Goal: Transaction & Acquisition: Subscribe to service/newsletter

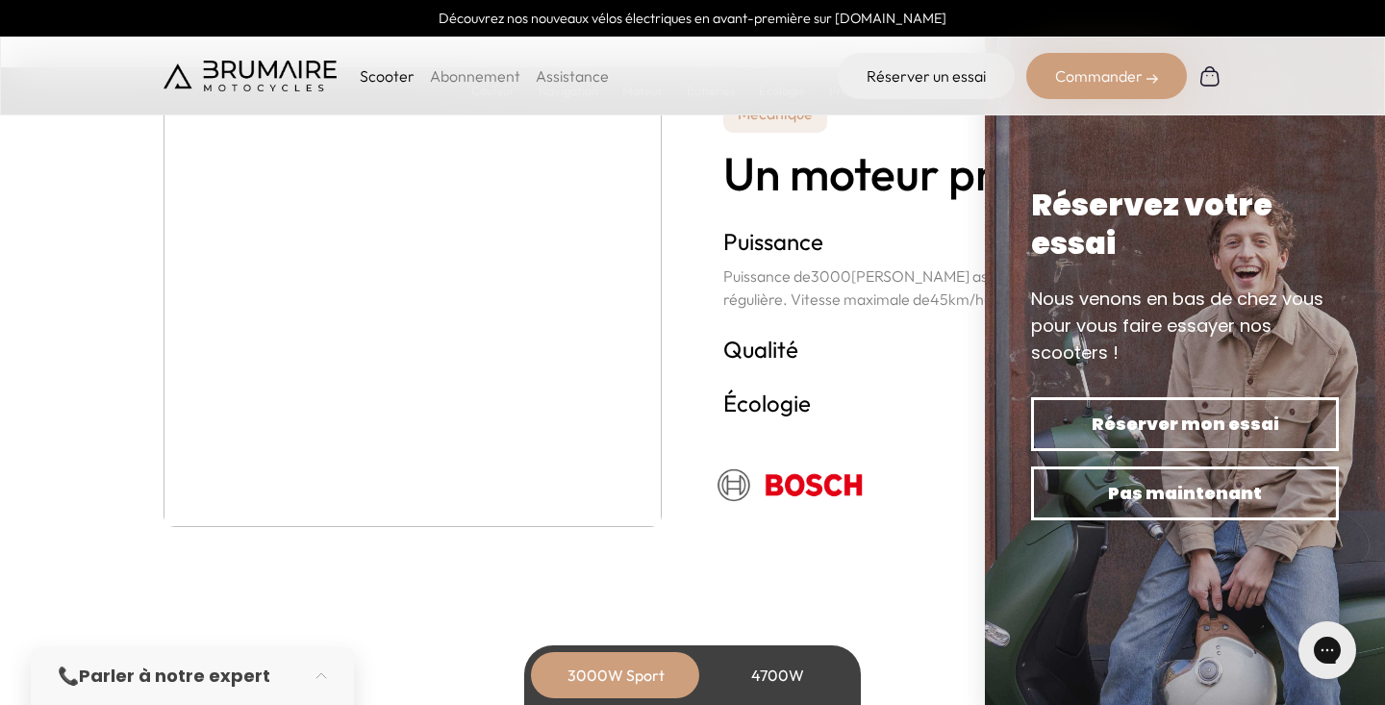
scroll to position [3426, 0]
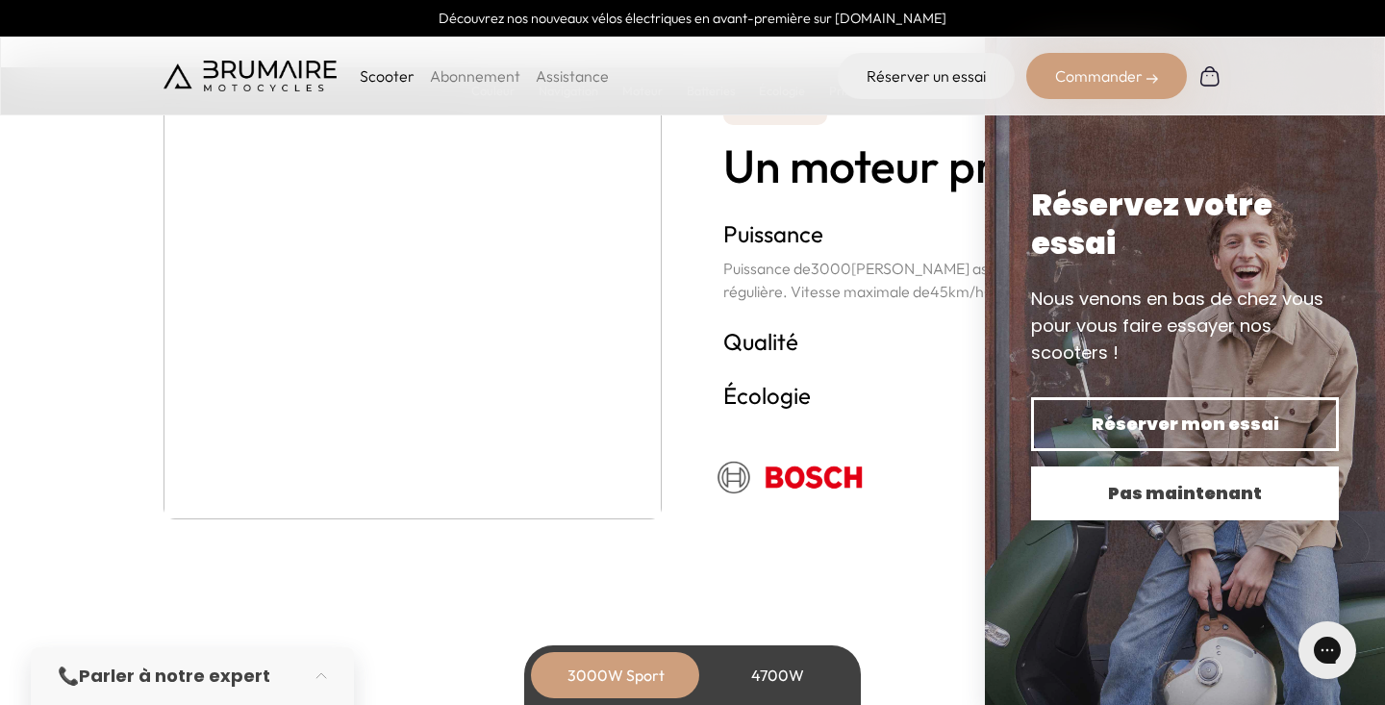
click at [1145, 494] on span "Pas maintenant" at bounding box center [1185, 493] width 240 height 27
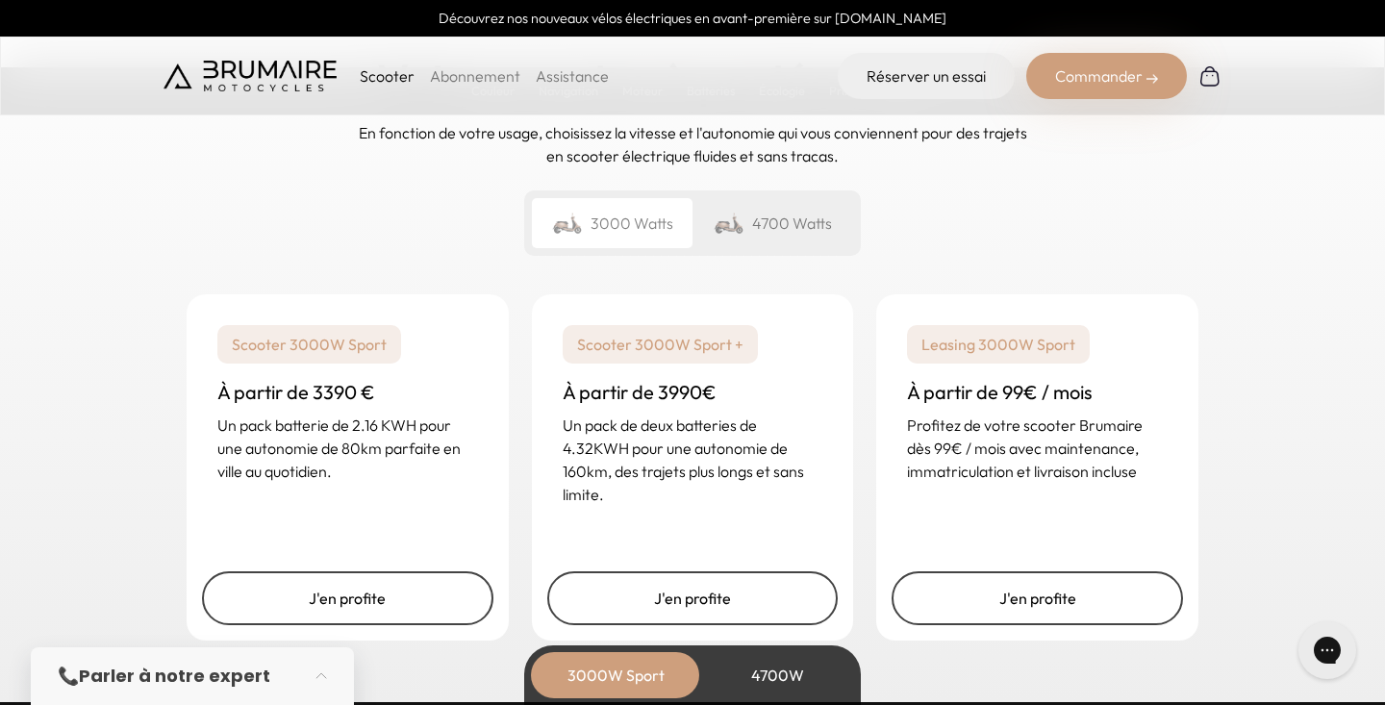
scroll to position [4627, 0]
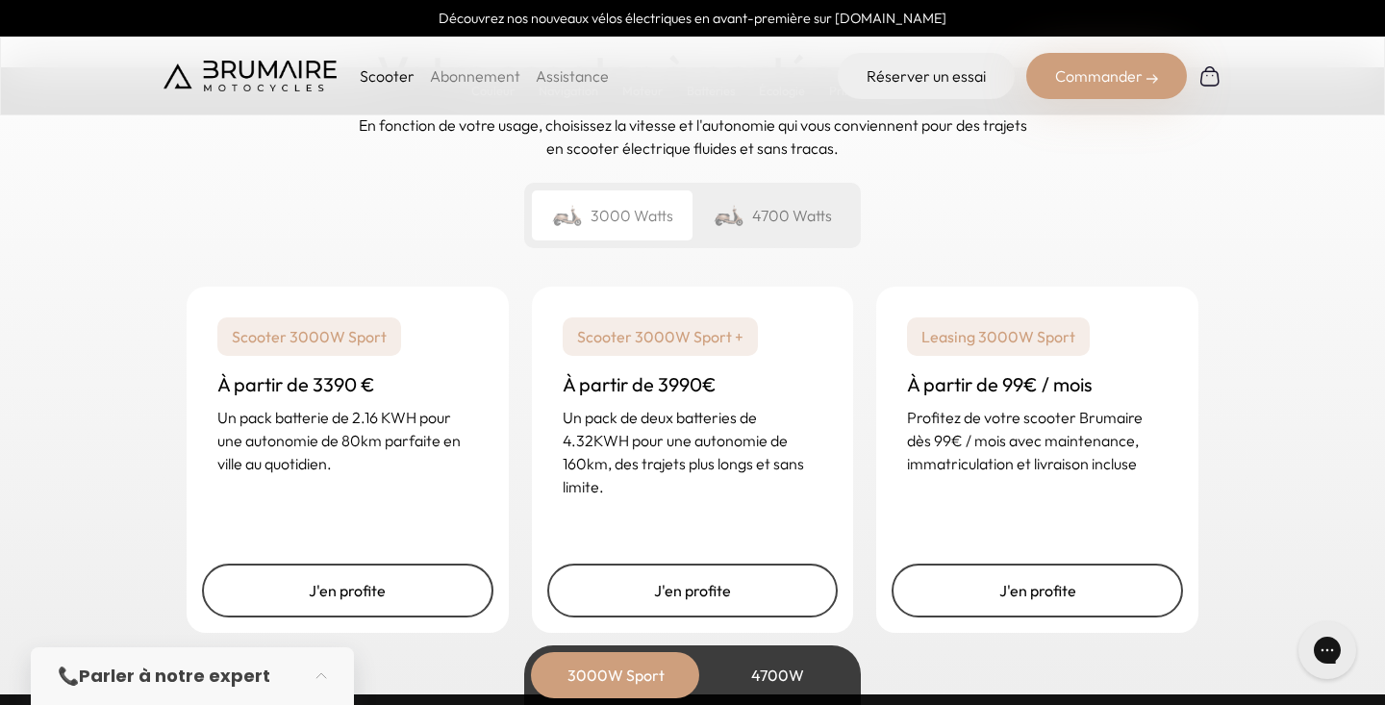
click at [768, 210] on div "4700 Watts" at bounding box center [773, 215] width 161 height 50
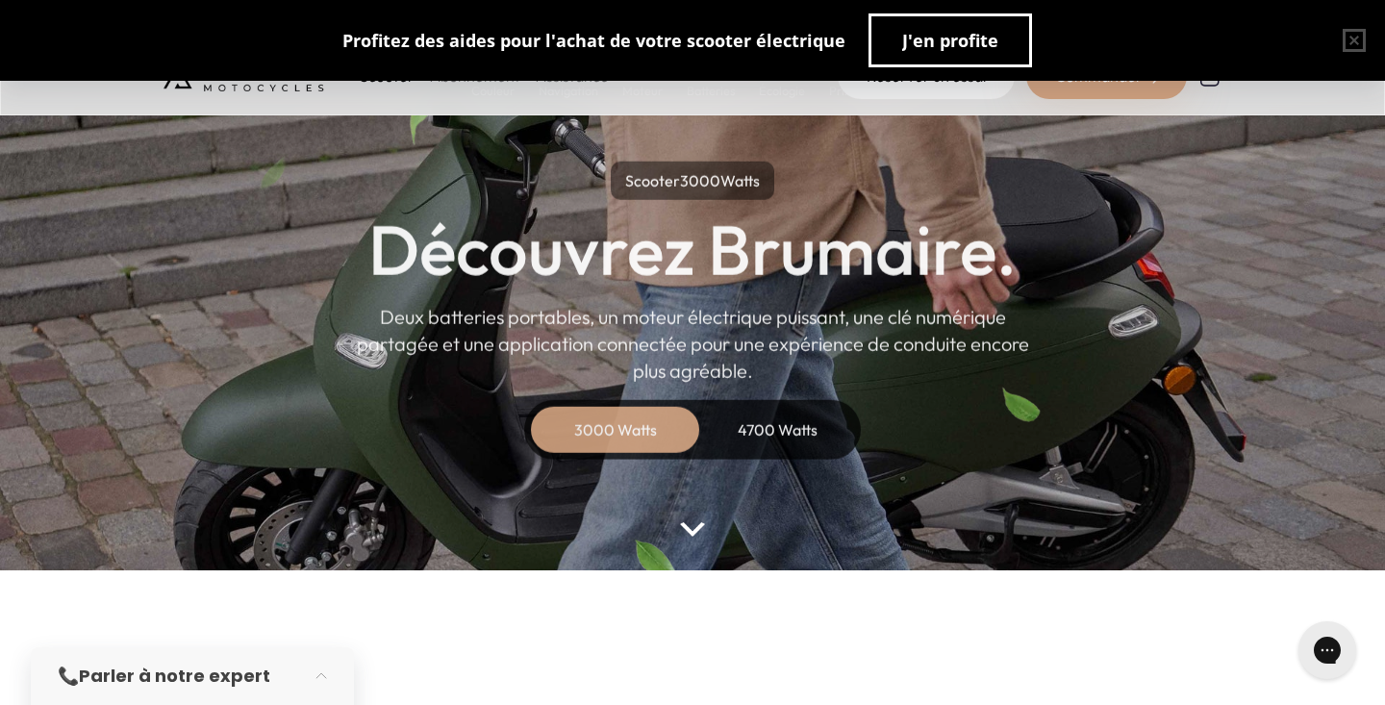
scroll to position [63, 0]
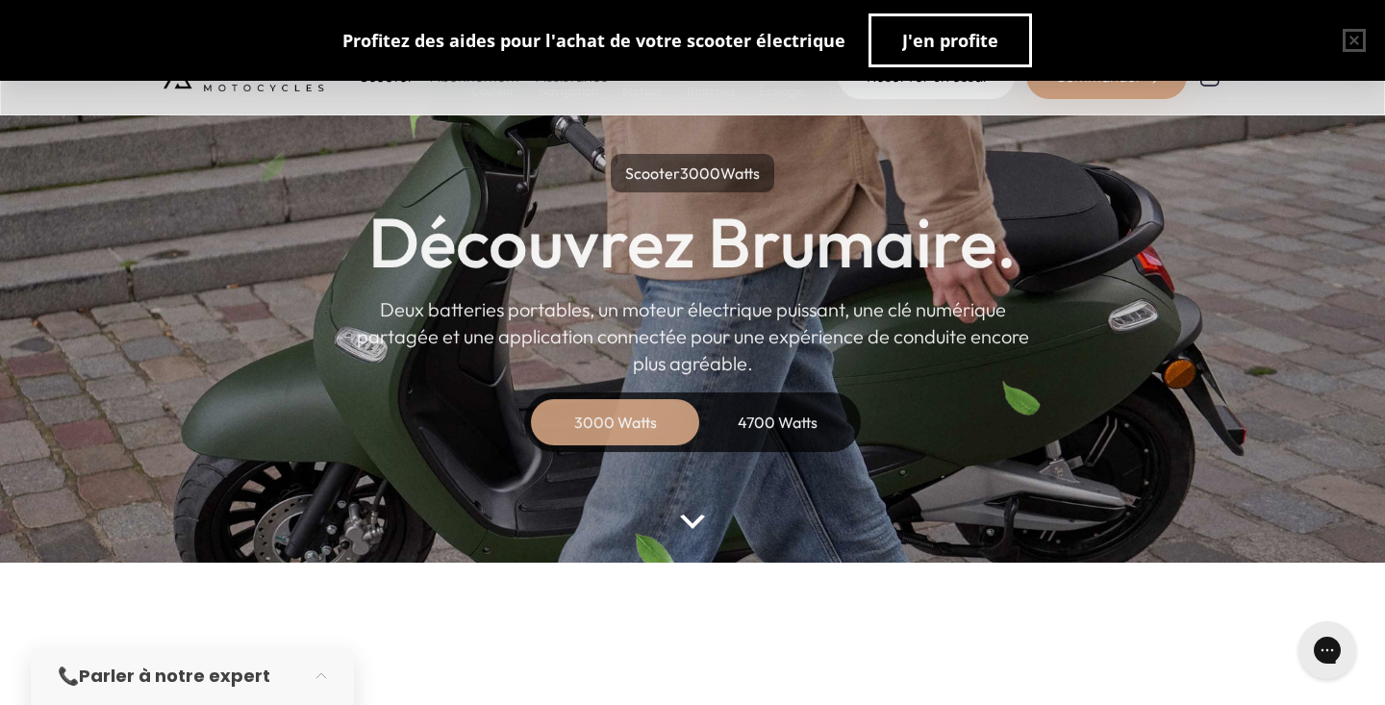
click at [782, 443] on div "4700 Watts" at bounding box center [777, 422] width 154 height 46
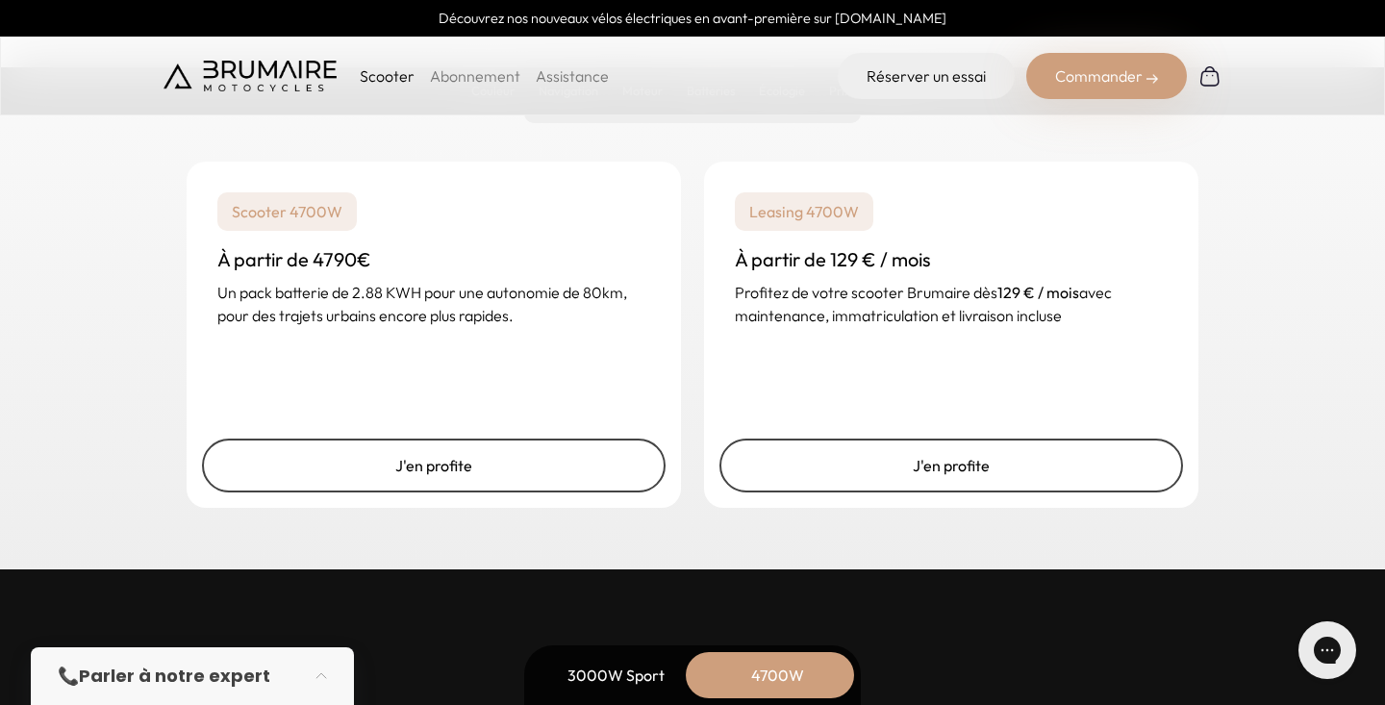
scroll to position [4947, 0]
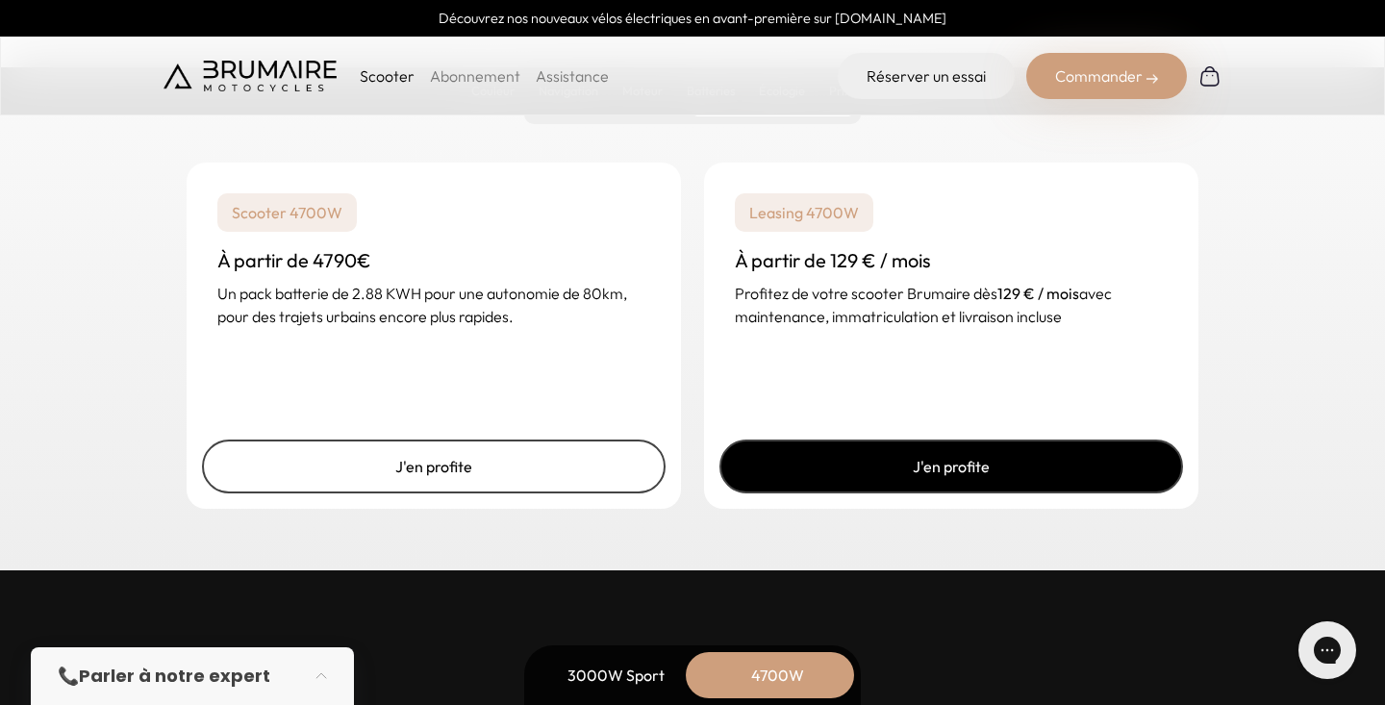
click at [894, 477] on link "J'en profite" at bounding box center [952, 467] width 464 height 54
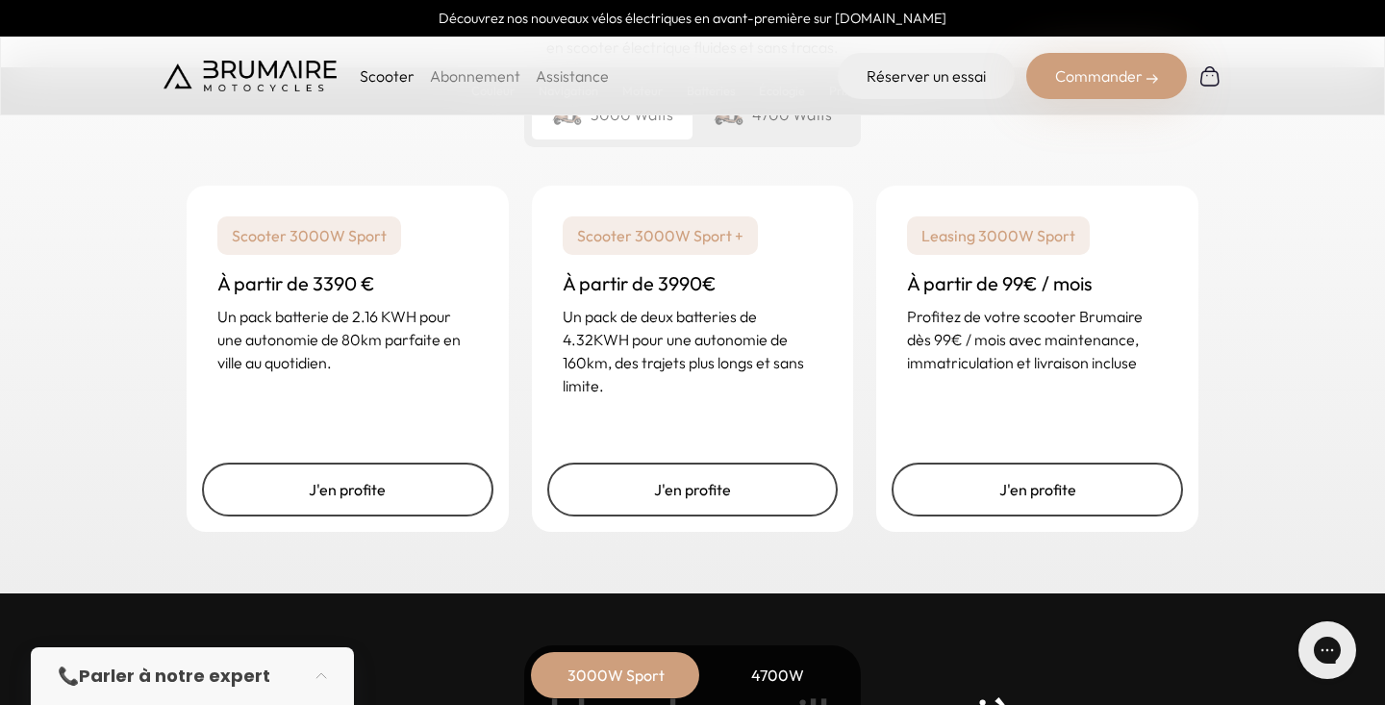
scroll to position [4718, 0]
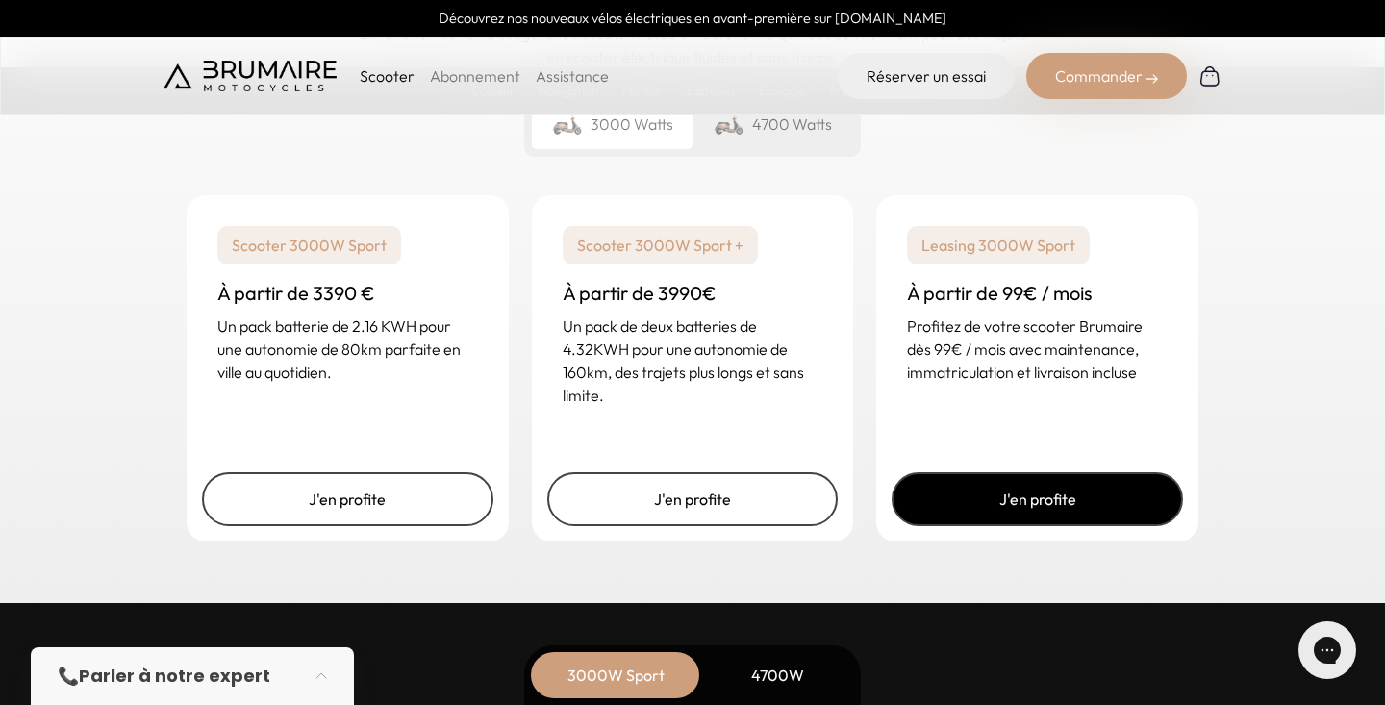
click at [951, 493] on link "J'en profite" at bounding box center [1037, 499] width 291 height 54
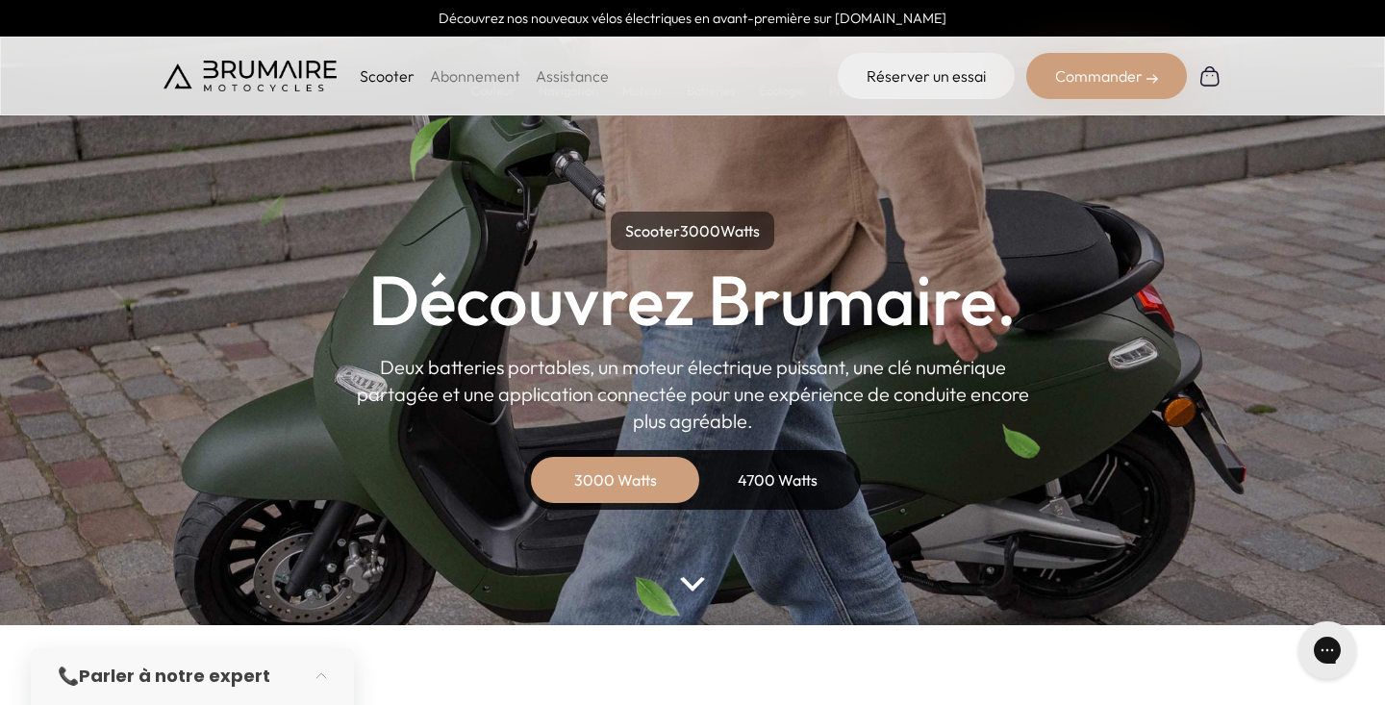
click at [466, 102] on div "Scooter Abonnement Assistance Réserver un essai Commander" at bounding box center [692, 76] width 1385 height 79
click at [466, 63] on div "Scooter Abonnement Assistance" at bounding box center [386, 76] width 445 height 46
click at [466, 84] on link "Abonnement" at bounding box center [475, 75] width 90 height 19
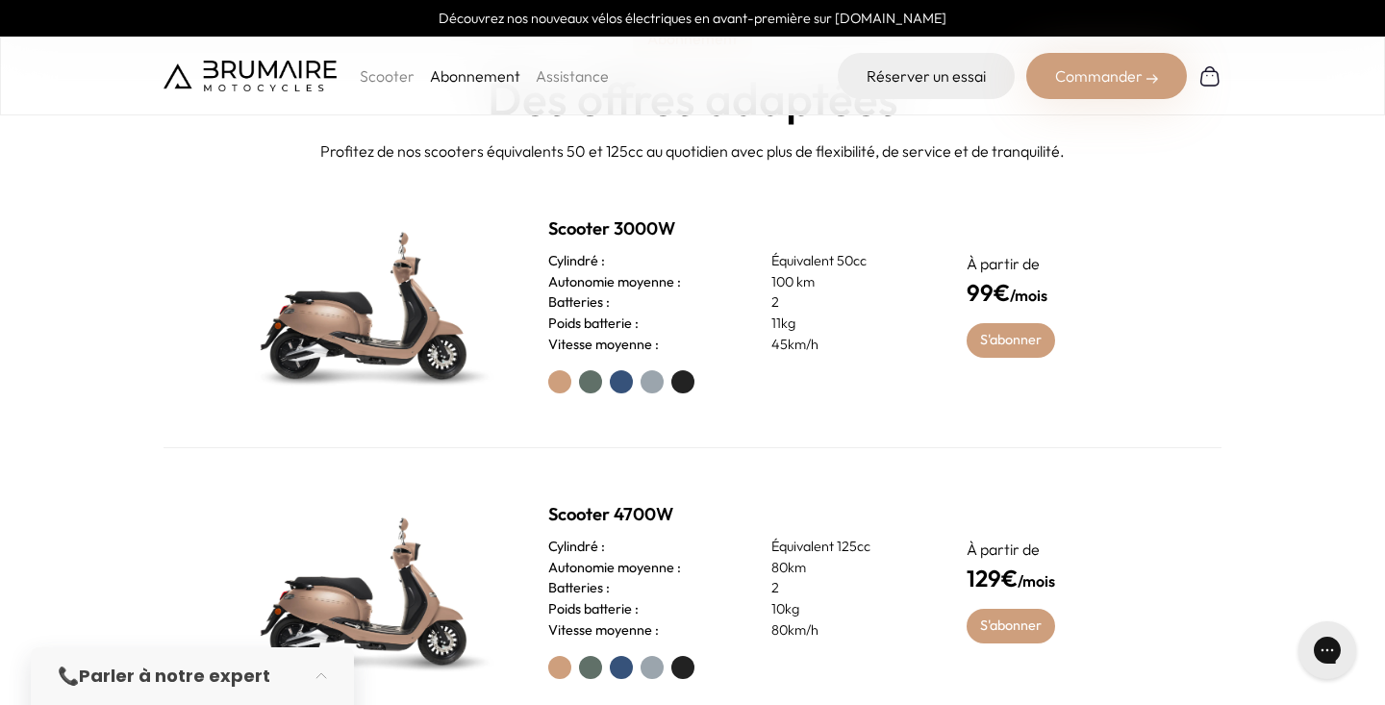
scroll to position [746, 0]
click at [996, 339] on link "S'abonner" at bounding box center [1011, 341] width 89 height 35
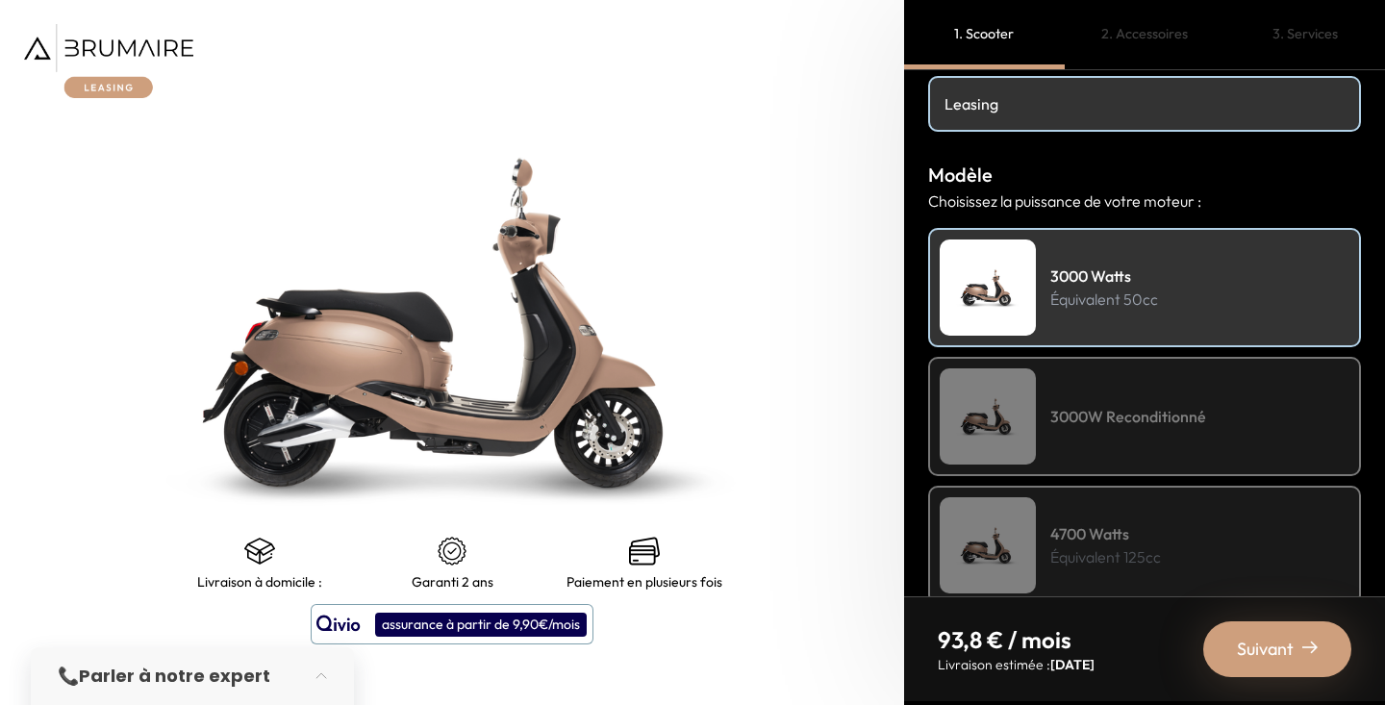
scroll to position [162, 0]
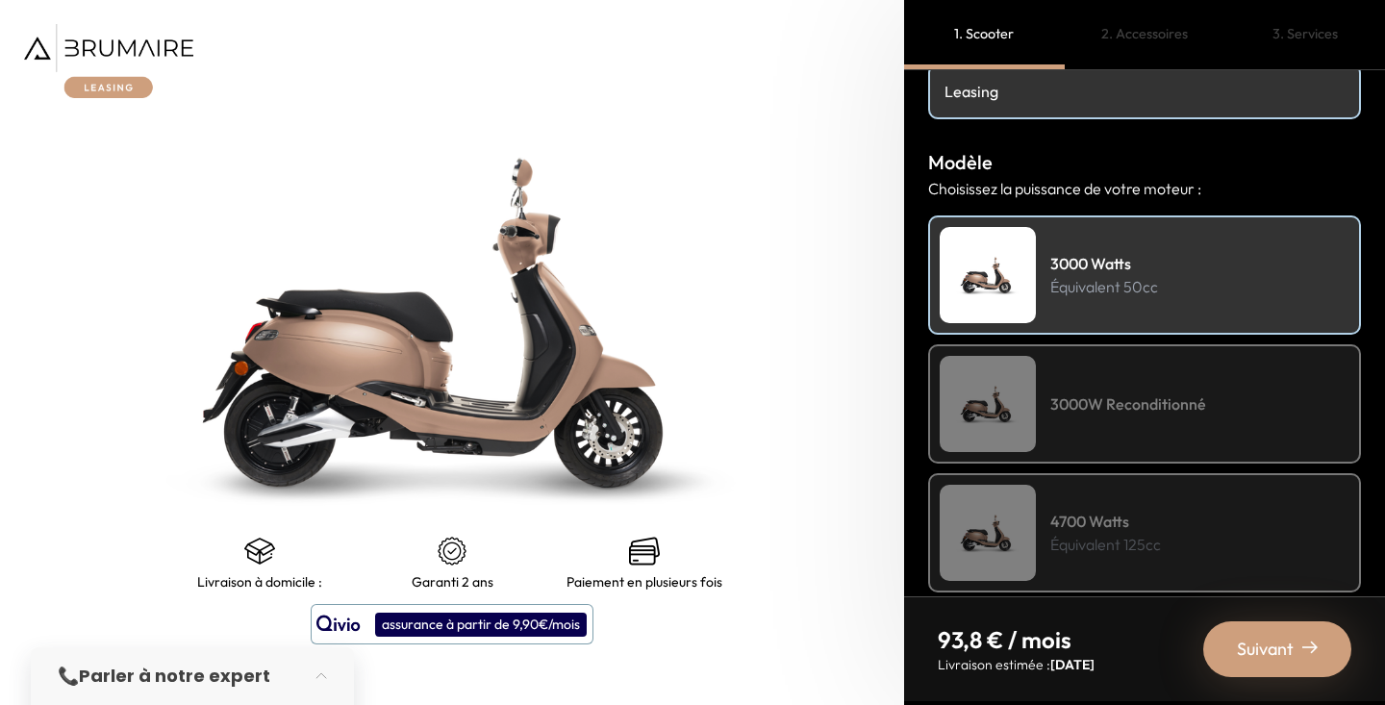
click at [1042, 434] on div "3000W Reconditionné" at bounding box center [1144, 403] width 433 height 119
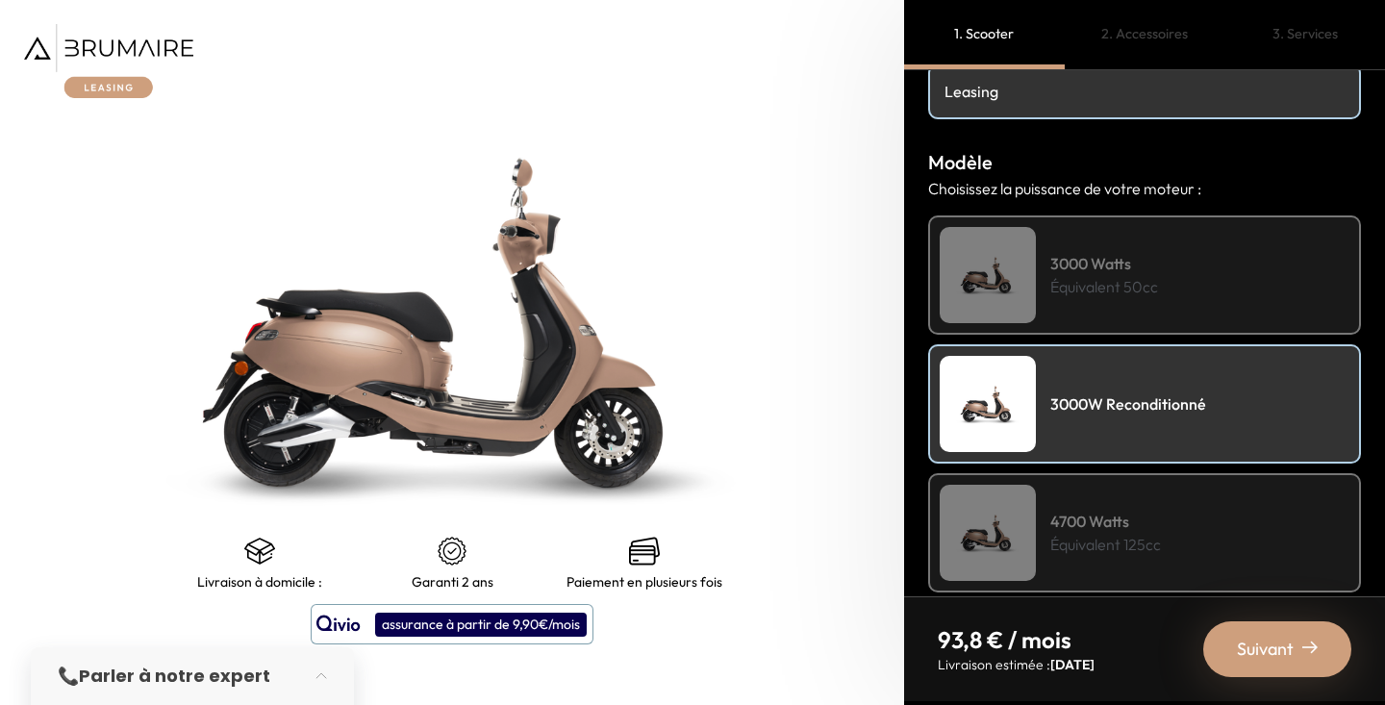
click at [1035, 510] on img at bounding box center [988, 533] width 96 height 96
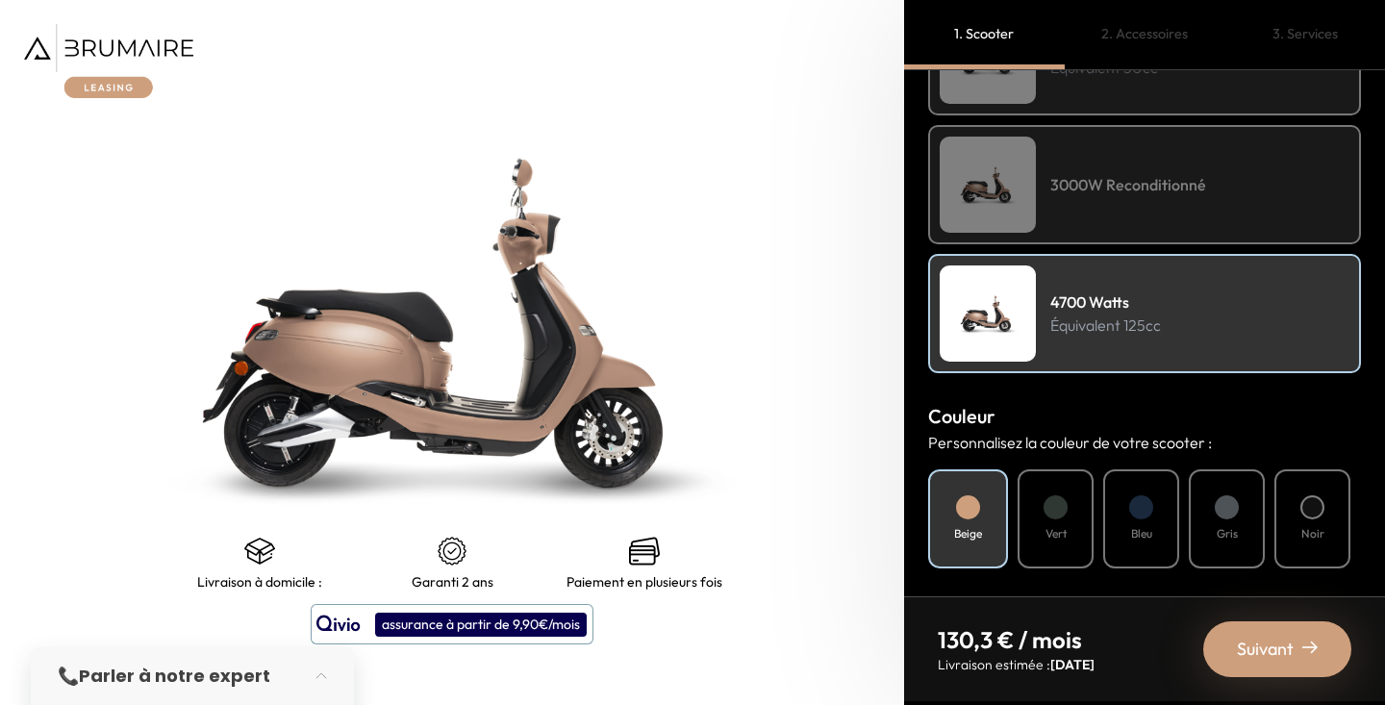
scroll to position [379, 0]
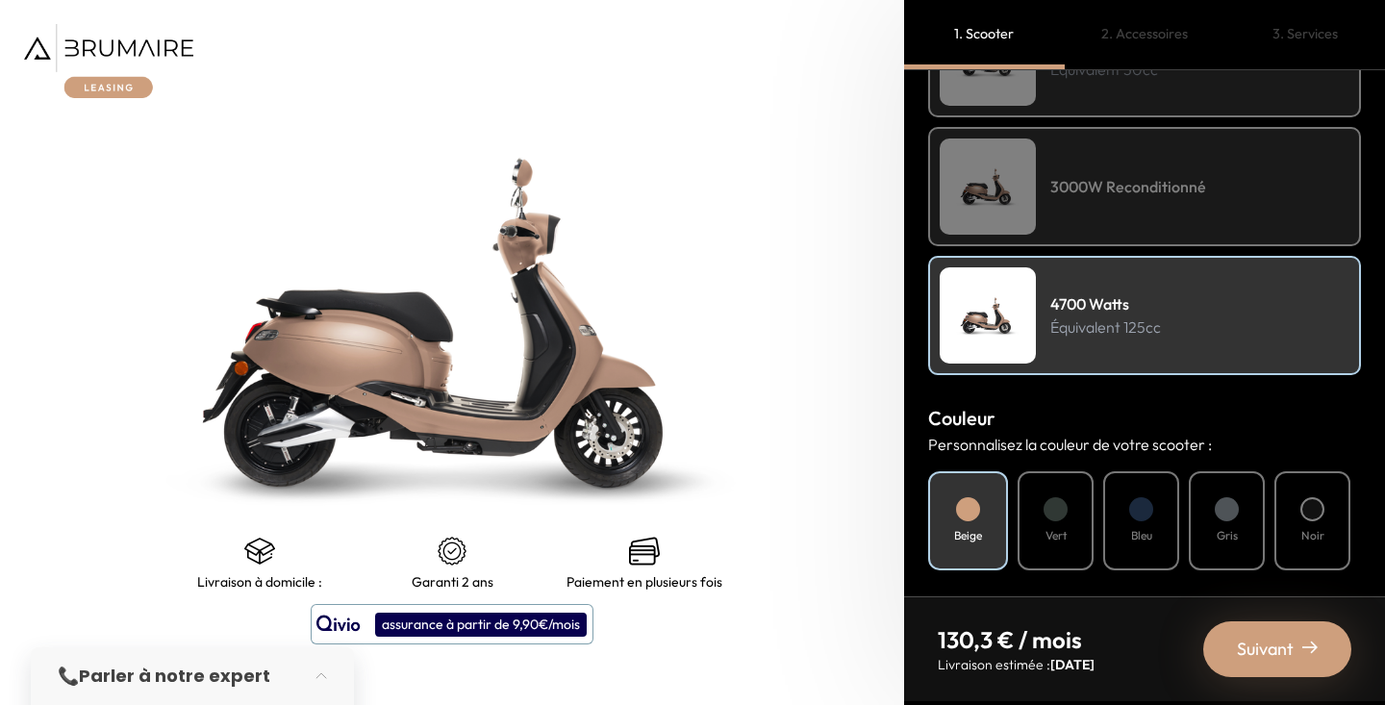
click at [1111, 200] on div "3000W Reconditionné" at bounding box center [1144, 186] width 433 height 119
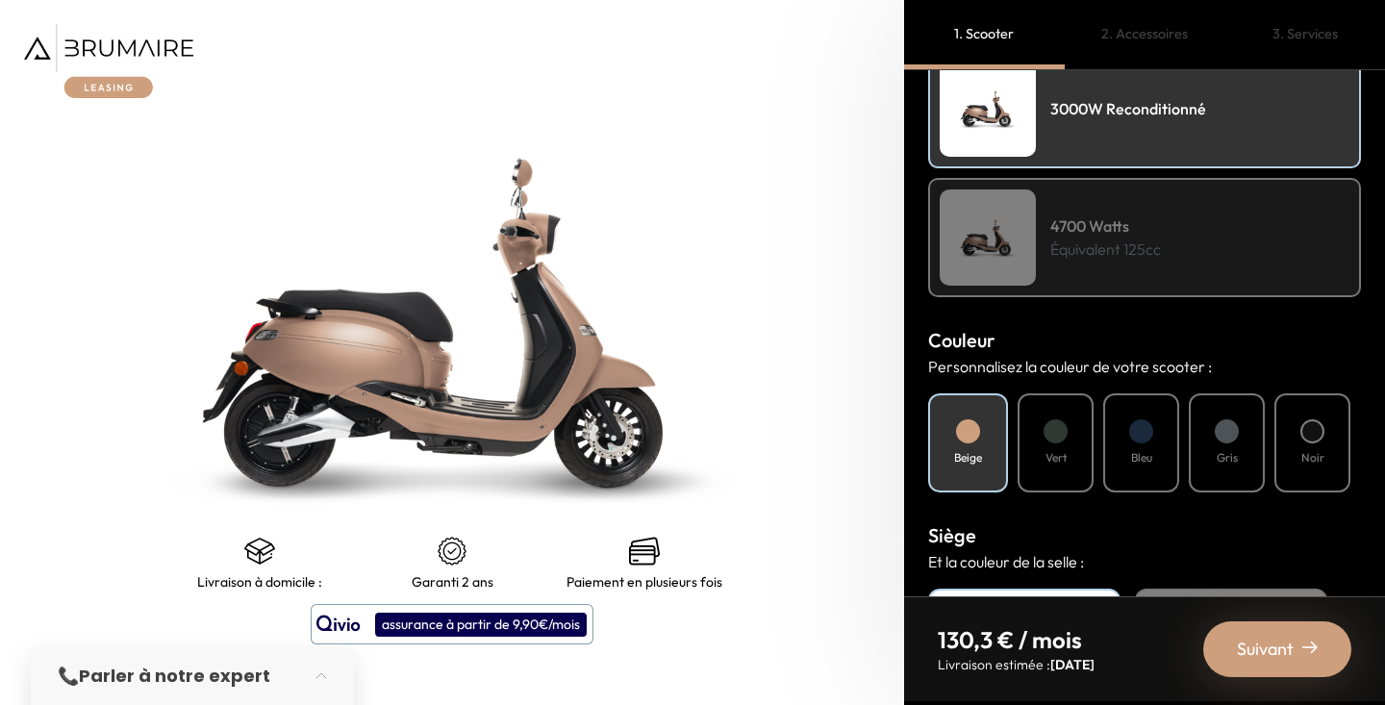
scroll to position [460, 0]
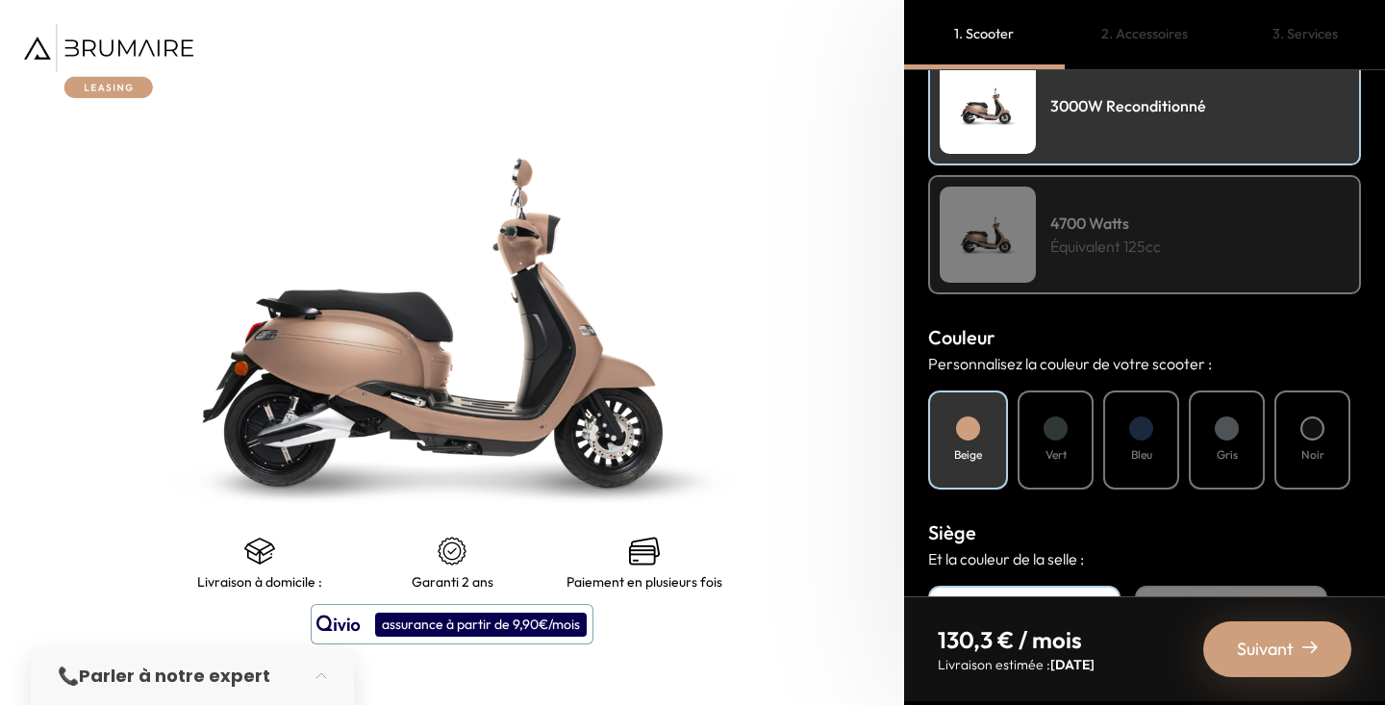
click at [1125, 201] on div "4700 Watts Équivalent 125cc" at bounding box center [1144, 234] width 433 height 119
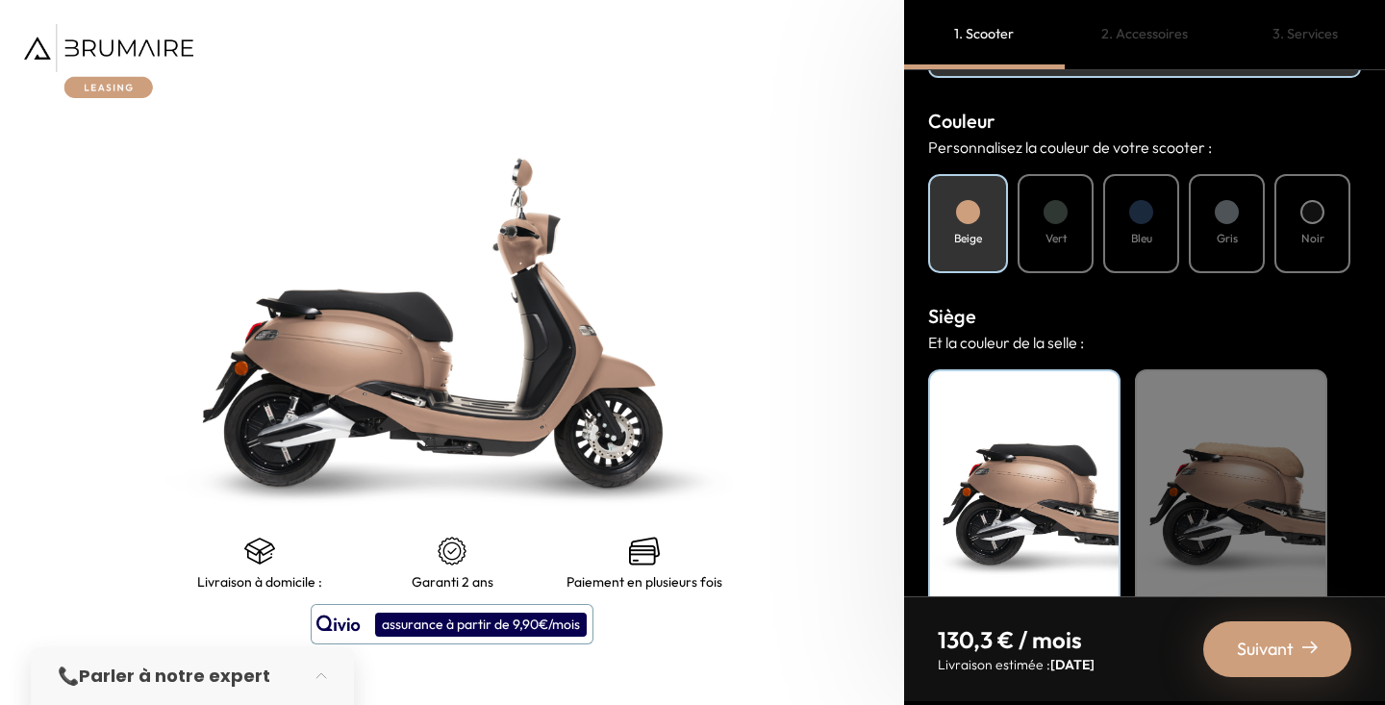
scroll to position [688, 0]
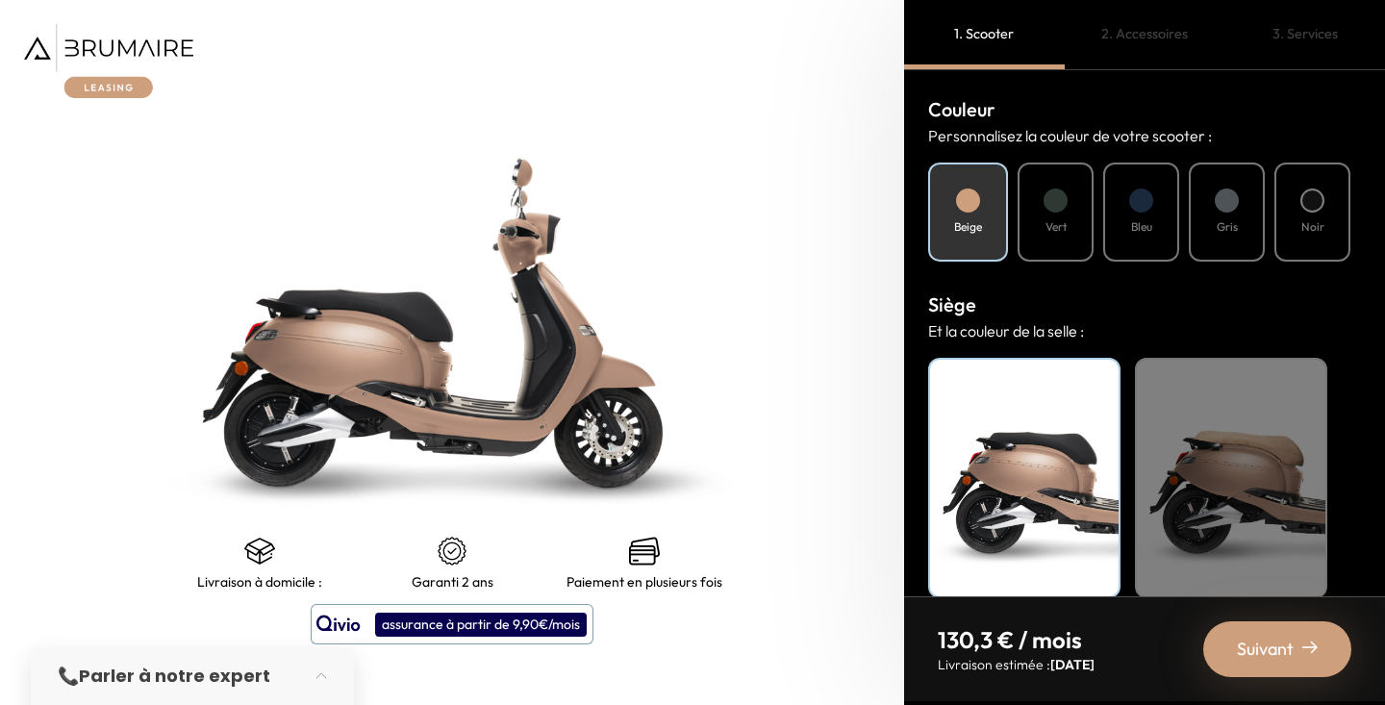
click at [1302, 216] on div "Noir" at bounding box center [1313, 212] width 76 height 99
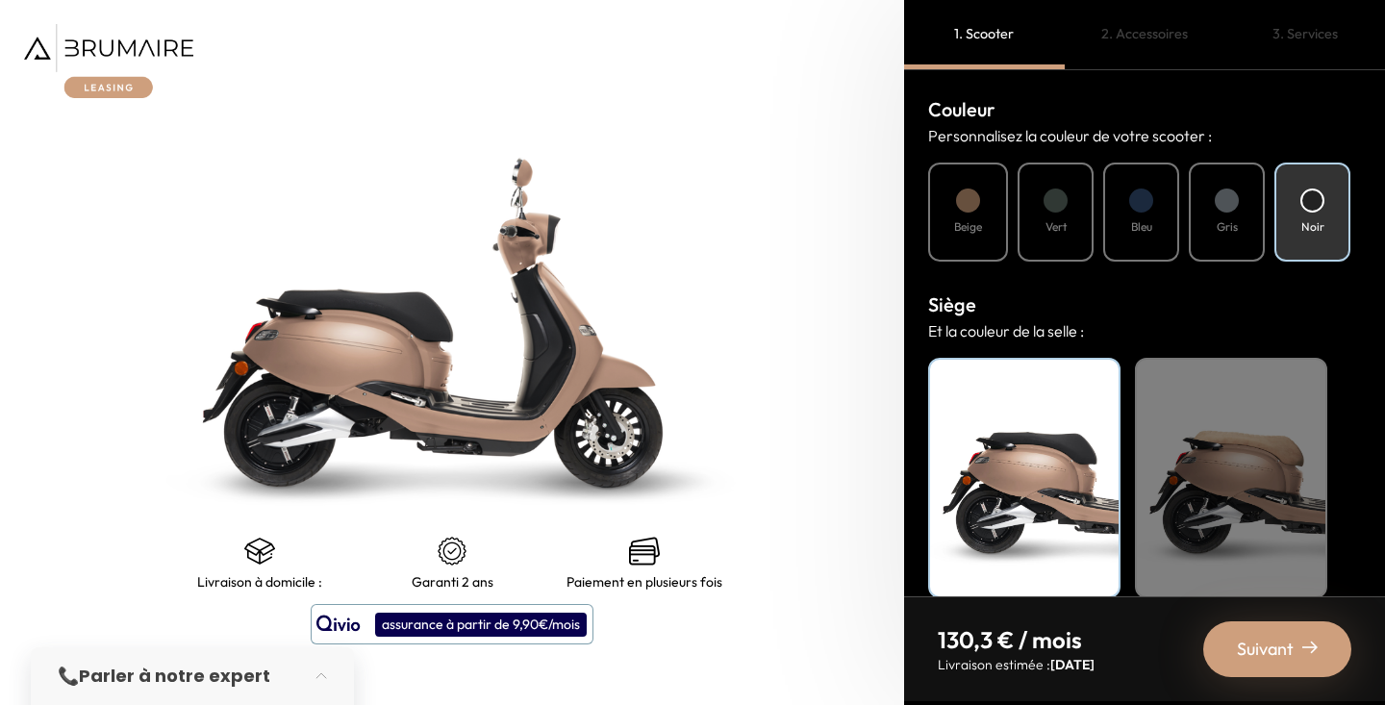
click at [1055, 215] on div "Vert" at bounding box center [1056, 212] width 76 height 99
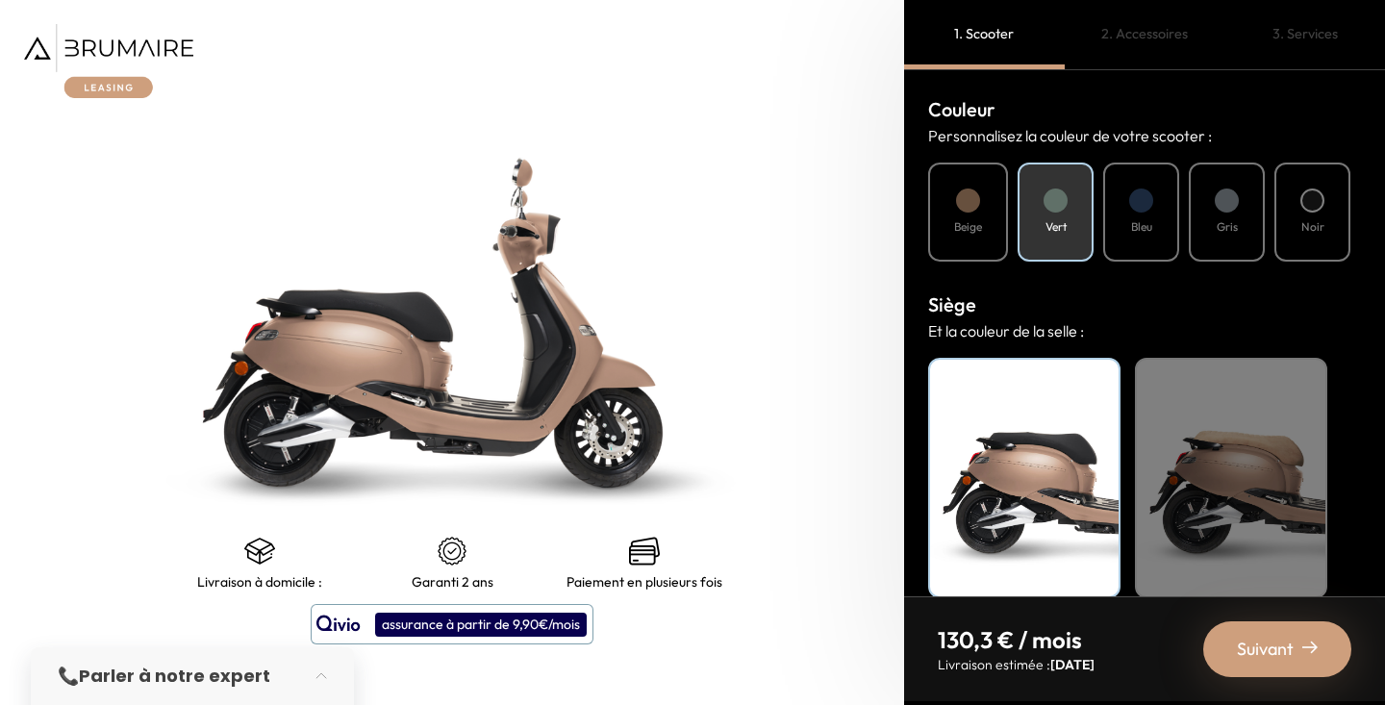
scroll to position [714, 0]
